Goal: Task Accomplishment & Management: Complete application form

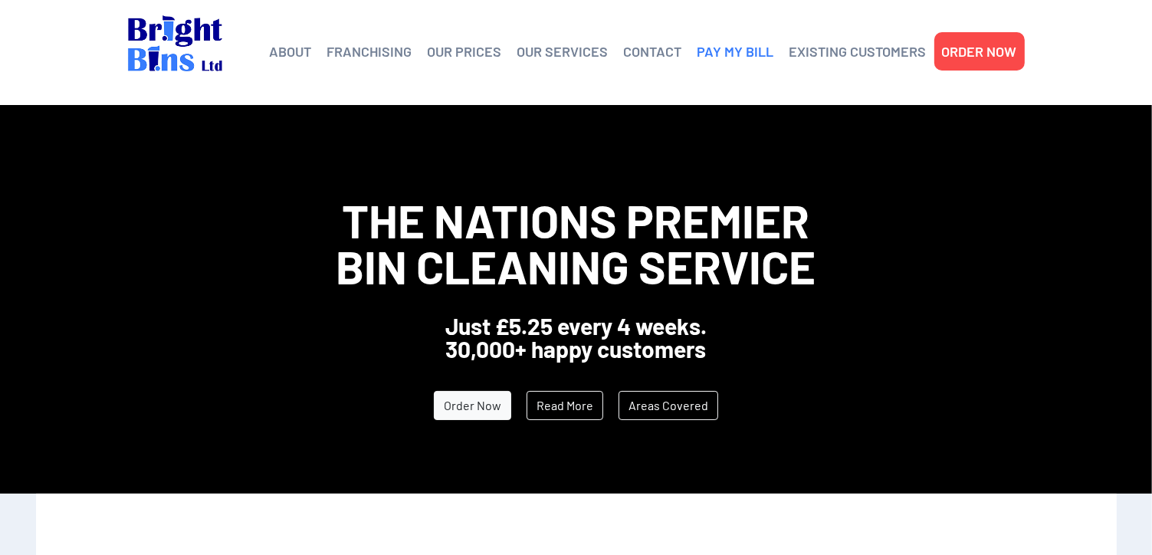
click at [745, 61] on link "PAY MY BILL" at bounding box center [735, 51] width 77 height 23
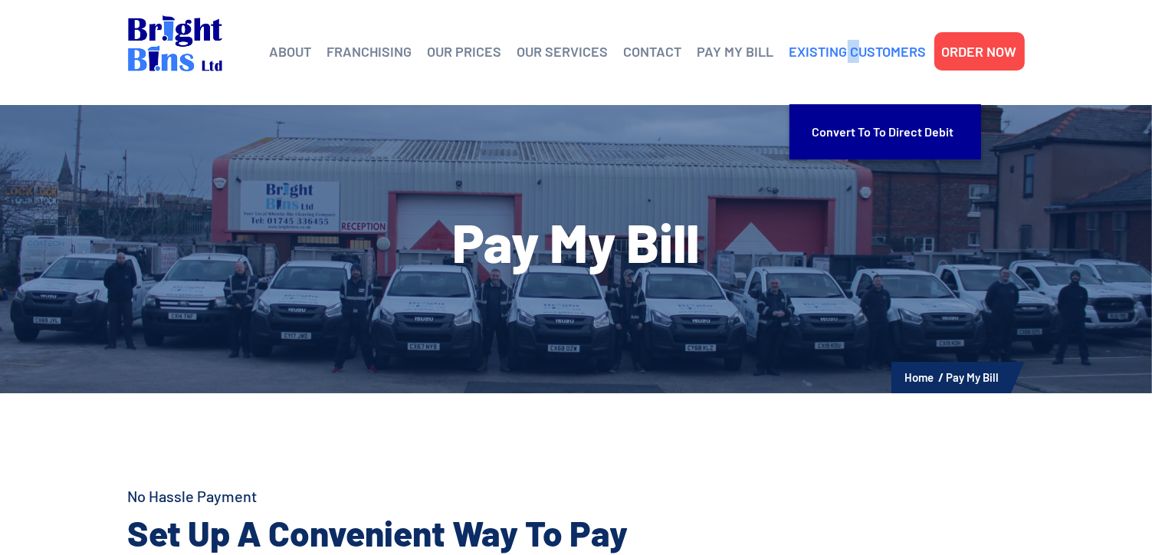
drag, startPoint x: 849, startPoint y: 39, endPoint x: 857, endPoint y: 61, distance: 22.8
click at [857, 61] on li "EXISTING CUSTOMERS Convert to To Direct Debit" at bounding box center [858, 51] width 152 height 38
click at [857, 61] on link "EXISTING CUSTOMERS" at bounding box center [857, 51] width 137 height 23
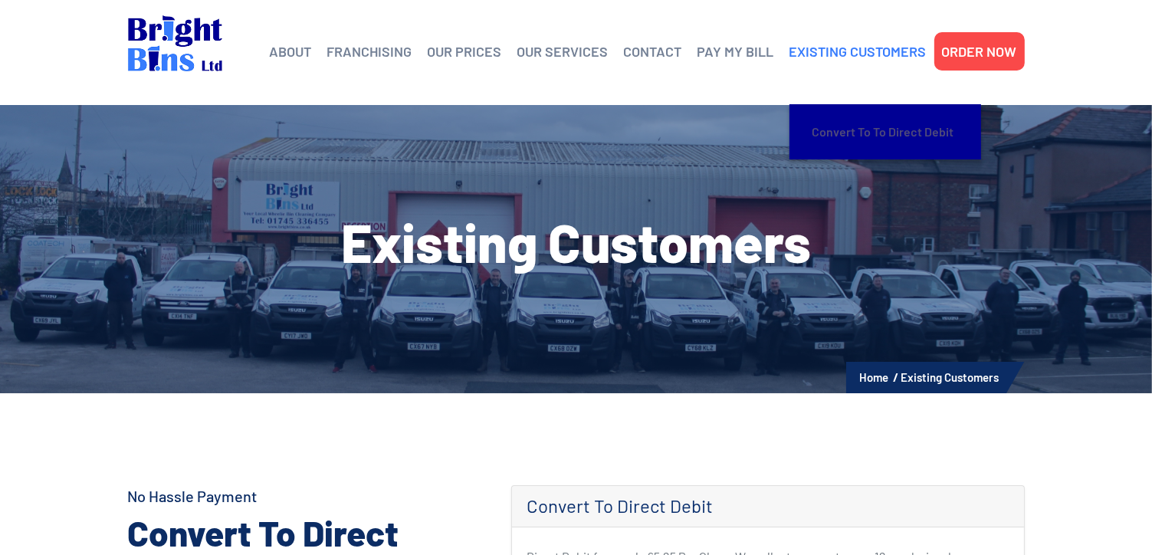
click at [867, 139] on link "Convert to To Direct Debit" at bounding box center [885, 132] width 146 height 40
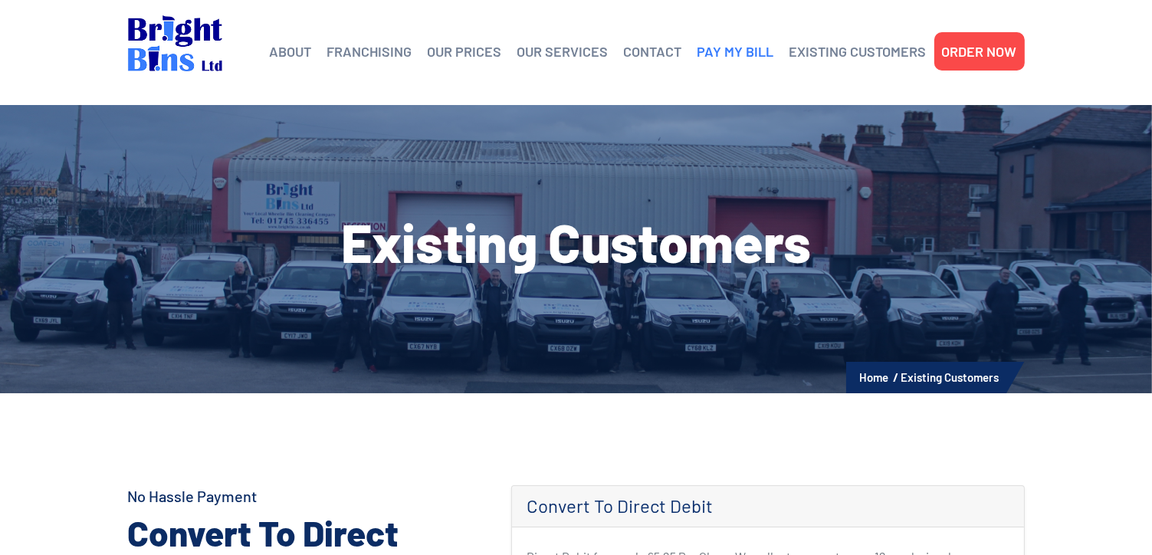
click at [747, 49] on link "PAY MY BILL" at bounding box center [735, 51] width 77 height 23
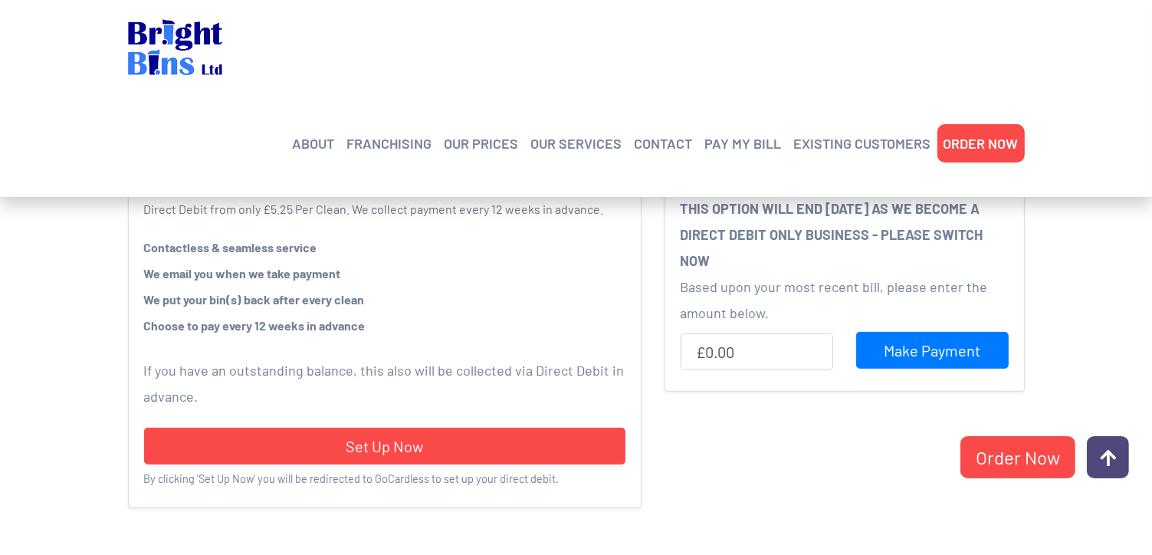
scroll to position [520, 0]
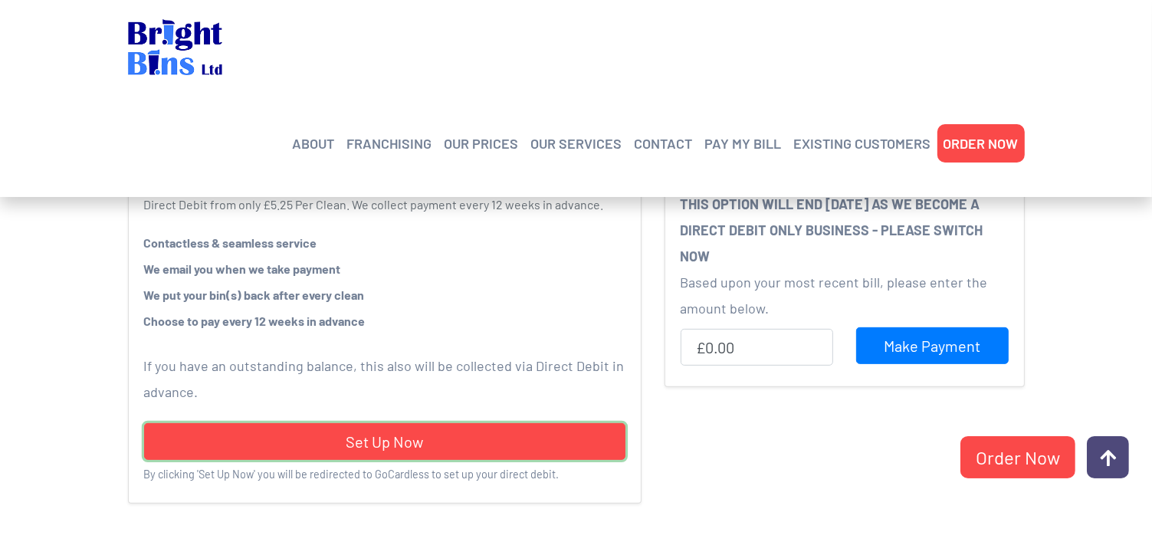
click at [367, 441] on link "Set Up Now" at bounding box center [384, 441] width 481 height 37
